Goal: Task Accomplishment & Management: Manage account settings

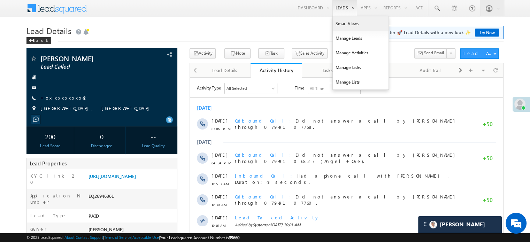
click at [342, 23] on link "Smart Views" at bounding box center [361, 23] width 56 height 15
